Goal: Complete application form

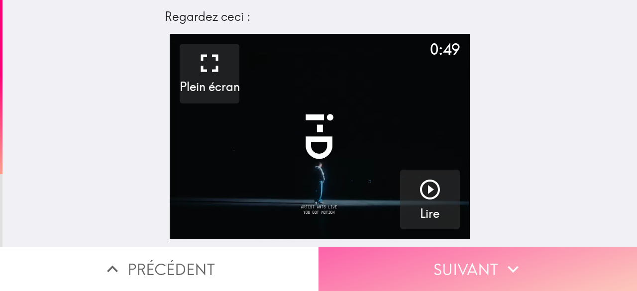
click at [453, 256] on button "Suivant" at bounding box center [477, 269] width 318 height 44
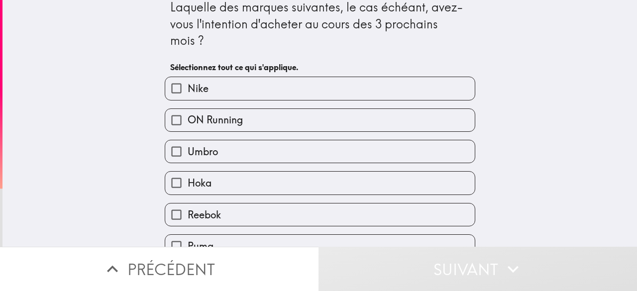
scroll to position [10, 0]
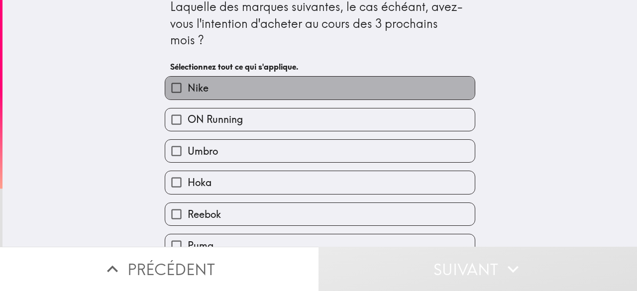
click at [244, 93] on label "Nike" at bounding box center [319, 88] width 309 height 22
click at [188, 93] on input "Nike" at bounding box center [176, 88] width 22 height 22
checkbox input "true"
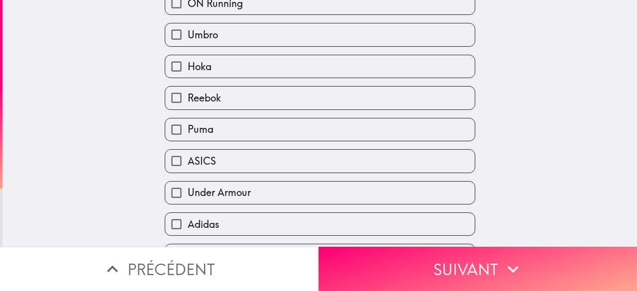
scroll to position [152, 0]
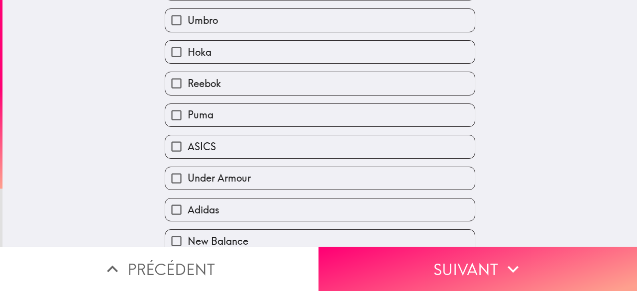
click at [228, 157] on label "ASICS" at bounding box center [319, 146] width 309 height 22
click at [188, 157] on input "ASICS" at bounding box center [176, 146] width 22 height 22
checkbox input "true"
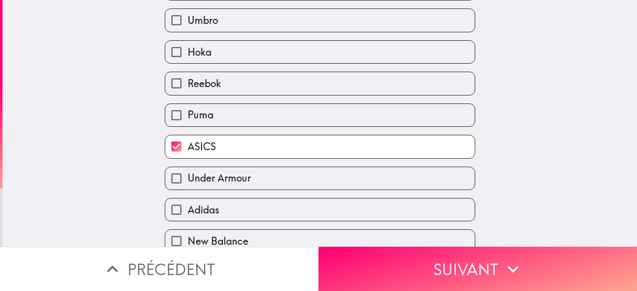
scroll to position [186, 0]
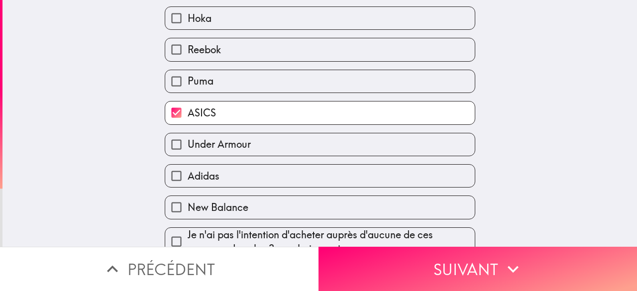
click at [228, 145] on span "Under Armour" at bounding box center [219, 144] width 63 height 14
click at [188, 145] on input "Under Armour" at bounding box center [176, 144] width 22 height 22
checkbox input "true"
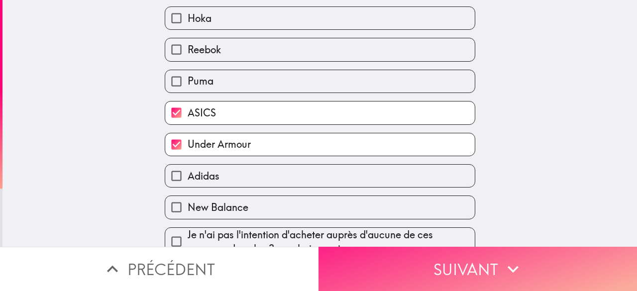
click at [381, 247] on button "Suivant" at bounding box center [477, 269] width 318 height 44
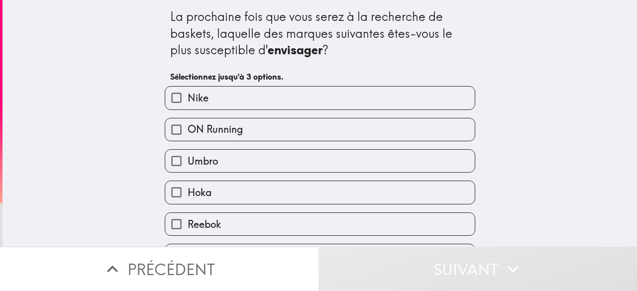
scroll to position [20, 0]
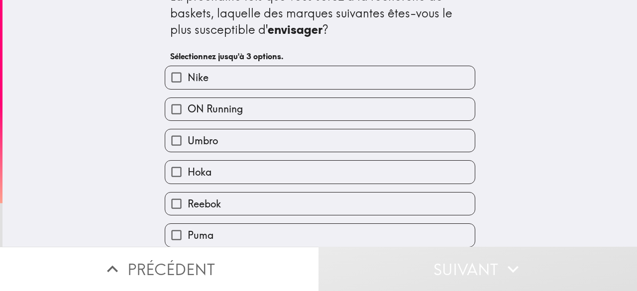
click at [286, 75] on label "Nike" at bounding box center [319, 77] width 309 height 22
click at [188, 75] on input "Nike" at bounding box center [176, 77] width 22 height 22
checkbox input "true"
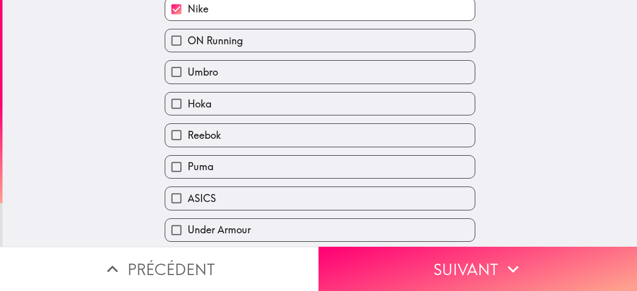
scroll to position [102, 0]
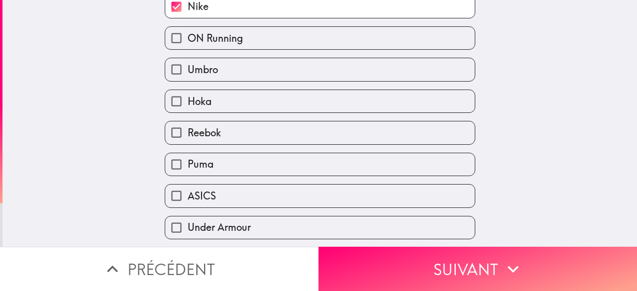
click at [245, 198] on label "ASICS" at bounding box center [319, 196] width 309 height 22
click at [188, 198] on input "ASICS" at bounding box center [176, 196] width 22 height 22
checkbox input "true"
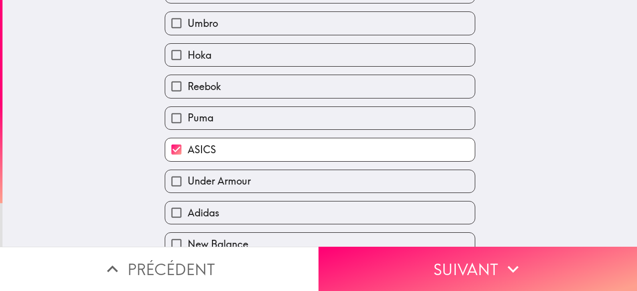
scroll to position [200, 0]
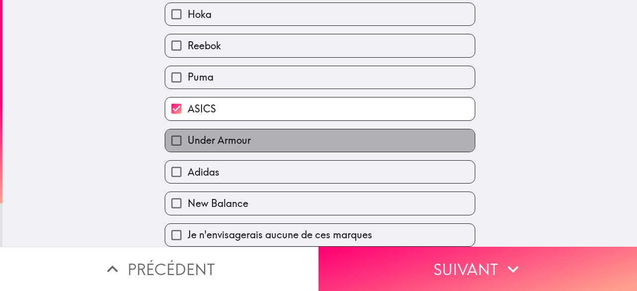
click at [224, 133] on span "Under Armour" at bounding box center [219, 140] width 63 height 14
click at [188, 129] on input "Under Armour" at bounding box center [176, 140] width 22 height 22
checkbox input "true"
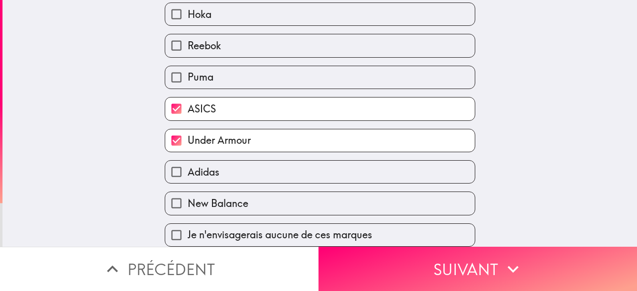
click at [217, 163] on label "Adidas" at bounding box center [319, 172] width 309 height 22
click at [188, 163] on input "Adidas" at bounding box center [176, 172] width 22 height 22
checkbox input "true"
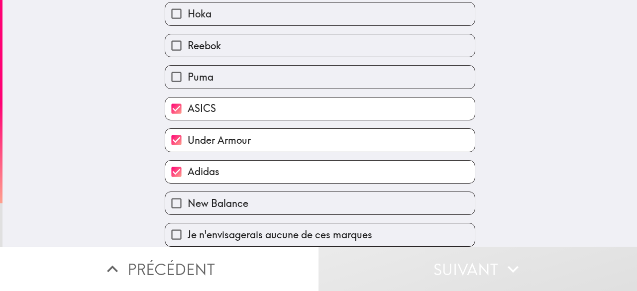
scroll to position [189, 0]
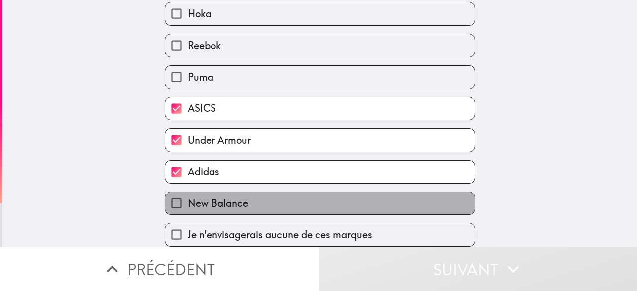
click at [218, 197] on span "New Balance" at bounding box center [218, 203] width 61 height 14
click at [188, 197] on input "New Balance" at bounding box center [176, 203] width 22 height 22
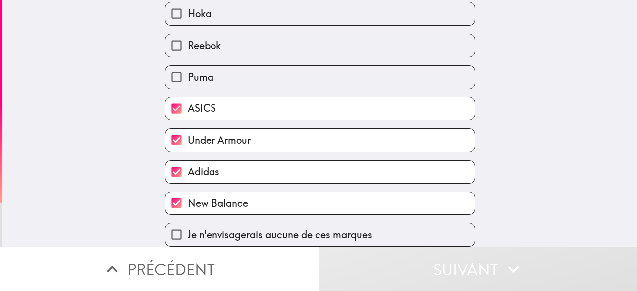
click at [291, 203] on label "New Balance" at bounding box center [319, 203] width 309 height 22
click at [188, 203] on input "New Balance" at bounding box center [176, 203] width 22 height 22
checkbox input "false"
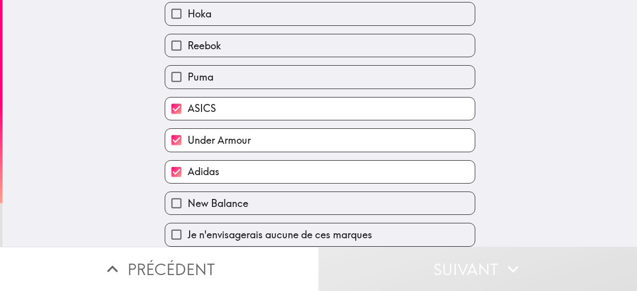
click at [280, 168] on label "Adidas" at bounding box center [319, 172] width 309 height 22
click at [188, 168] on input "Adidas" at bounding box center [176, 172] width 22 height 22
checkbox input "false"
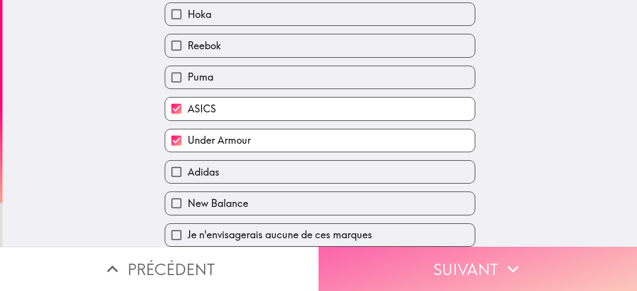
click at [370, 258] on button "Suivant" at bounding box center [477, 269] width 318 height 44
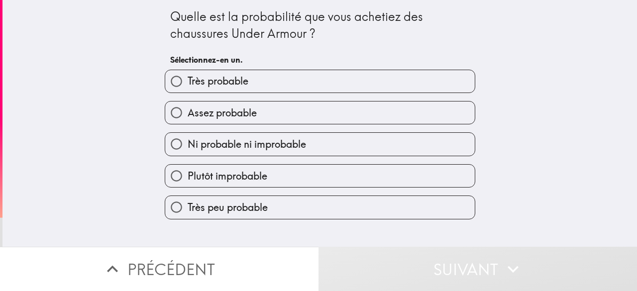
click at [284, 78] on label "Très probable" at bounding box center [319, 81] width 309 height 22
click at [188, 78] on input "Très probable" at bounding box center [176, 81] width 22 height 22
radio input "true"
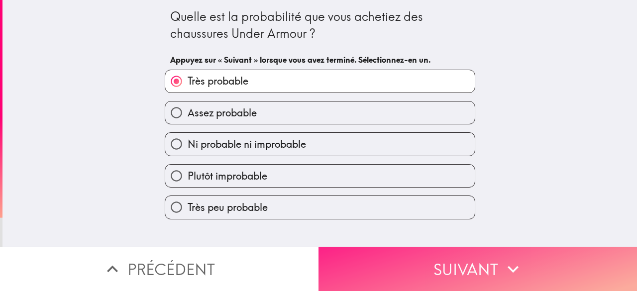
click at [377, 256] on button "Suivant" at bounding box center [477, 269] width 318 height 44
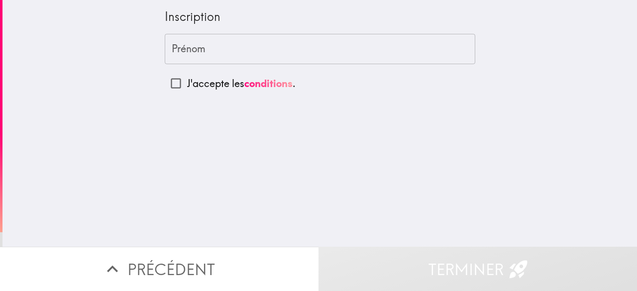
click at [180, 41] on div "Prénom Prénom" at bounding box center [320, 49] width 310 height 31
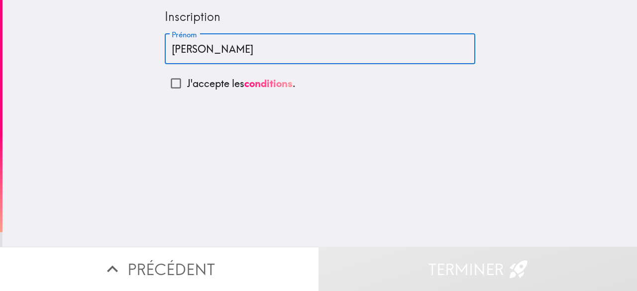
type input "[PERSON_NAME]"
click at [169, 89] on input "J'accepte les conditions ." at bounding box center [176, 83] width 22 height 22
checkbox input "true"
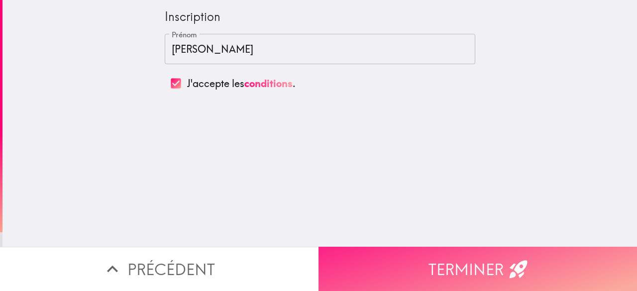
click at [429, 255] on button "Terminer" at bounding box center [477, 269] width 318 height 44
